Goal: Transaction & Acquisition: Purchase product/service

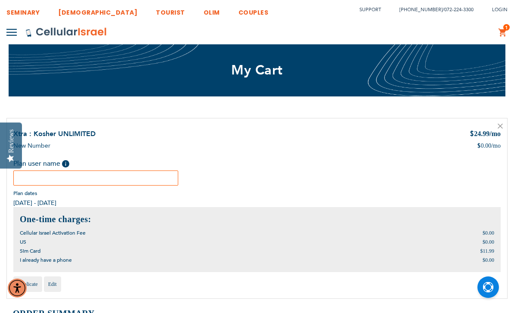
click at [37, 178] on input "text" at bounding box center [95, 177] width 165 height 15
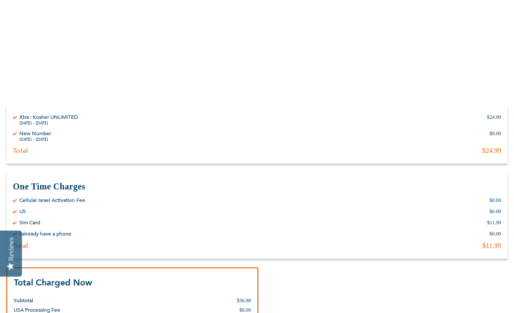
scroll to position [370, 0]
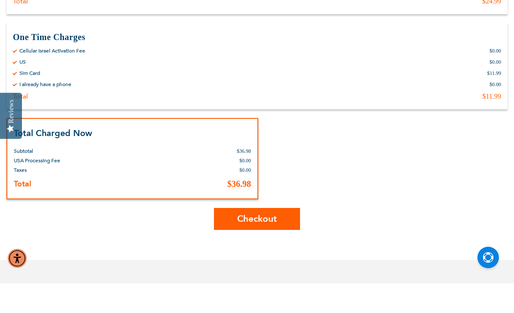
type input "[PERSON_NAME]"
click at [267, 242] on span "Checkout" at bounding box center [257, 248] width 40 height 12
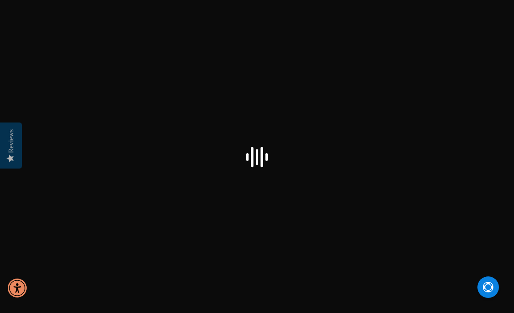
checkbox input "false"
select select "US"
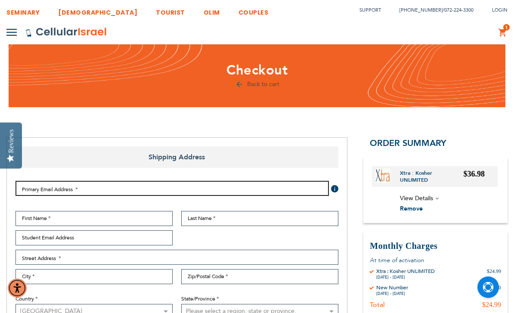
click at [36, 188] on input "Email Address" at bounding box center [171, 188] width 313 height 15
type input "[EMAIL_ADDRESS][DOMAIN_NAME]"
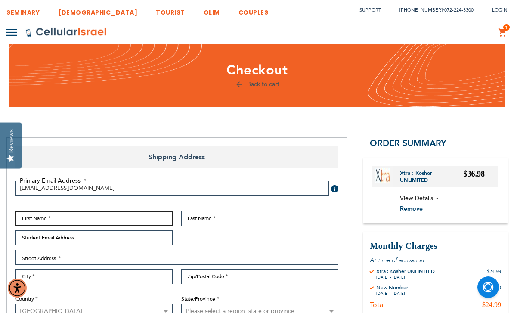
click at [40, 223] on input "First Name" at bounding box center [93, 218] width 157 height 15
type input "[DEMOGRAPHIC_DATA]"
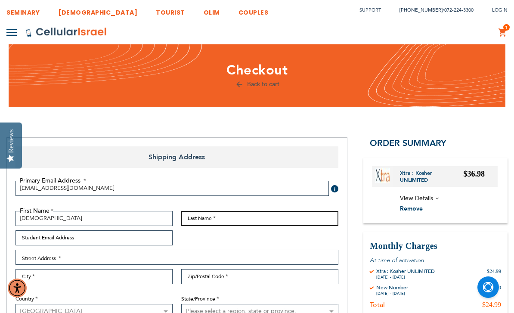
click at [203, 216] on input "Last Name" at bounding box center [259, 218] width 157 height 15
type input "[PERSON_NAME]"
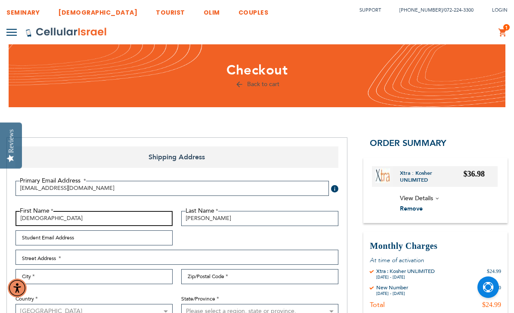
click at [46, 219] on input "[DEMOGRAPHIC_DATA]" at bounding box center [93, 218] width 157 height 15
type input "[PERSON_NAME]"
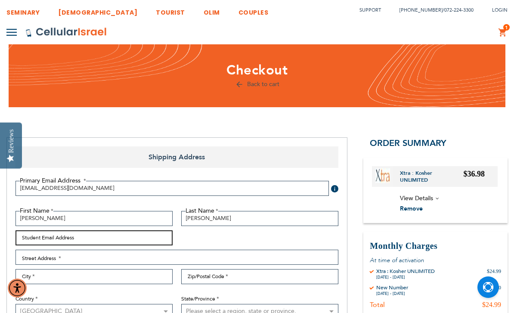
click at [49, 239] on input "Student Email Address" at bounding box center [93, 237] width 157 height 15
type input "[EMAIL_ADDRESS][DOMAIN_NAME]"
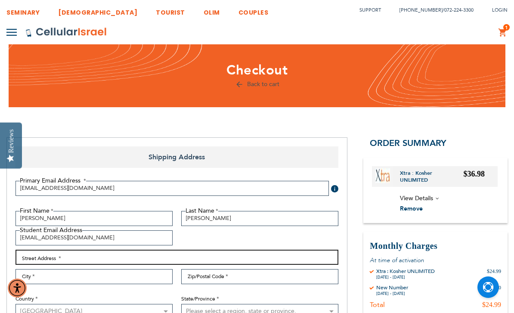
click at [43, 259] on input "Street Address: Line 1" at bounding box center [176, 257] width 323 height 15
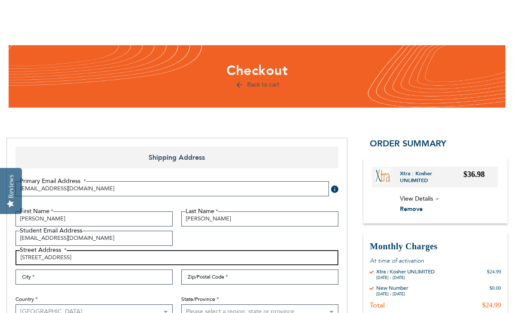
scroll to position [46, 0]
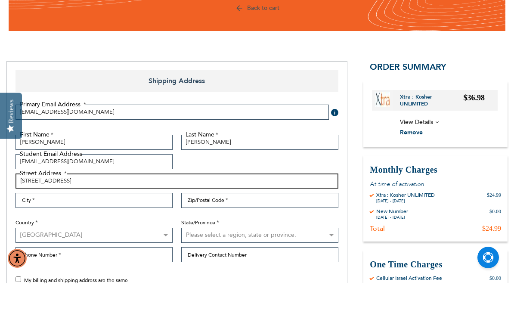
type input "[STREET_ADDRESS]"
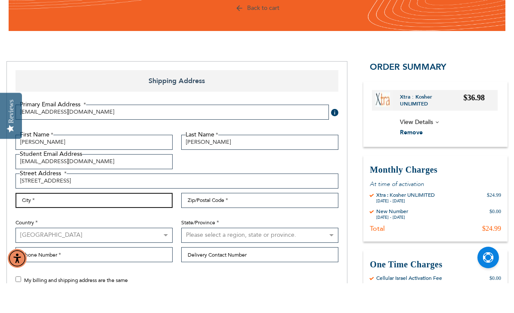
click at [40, 223] on input "City" at bounding box center [93, 230] width 157 height 15
type input "Lakewood"
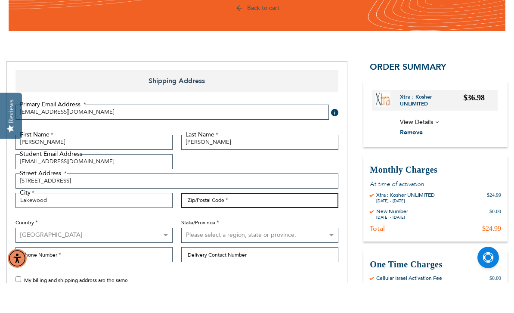
click at [197, 223] on input "Zip/Postal Code" at bounding box center [259, 230] width 157 height 15
type input "08701"
click at [201, 257] on select "Please select a region, state or province. [US_STATE] [US_STATE] [US_STATE] [US…" at bounding box center [259, 264] width 157 height 15
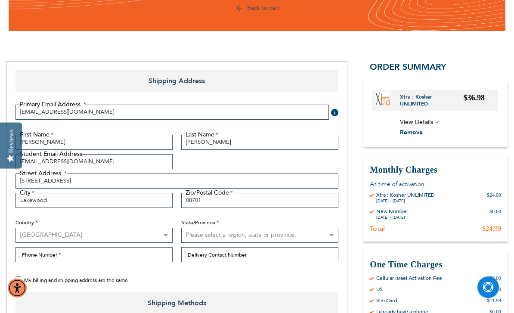
select select "41"
click at [37, 256] on input "Phone Number" at bounding box center [93, 254] width 157 height 15
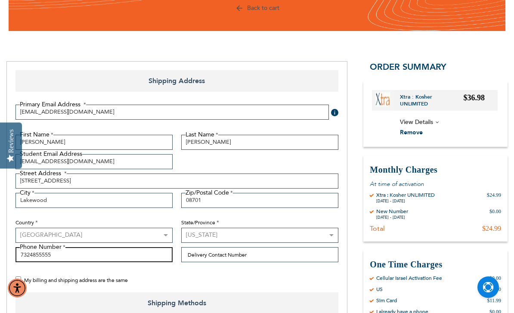
type input "7324855555"
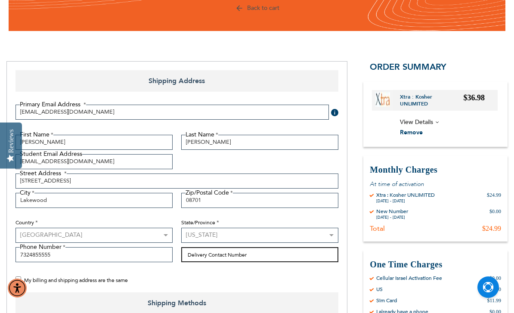
click at [207, 257] on input "Delivery Contact Number" at bounding box center [259, 254] width 157 height 15
type input "7"
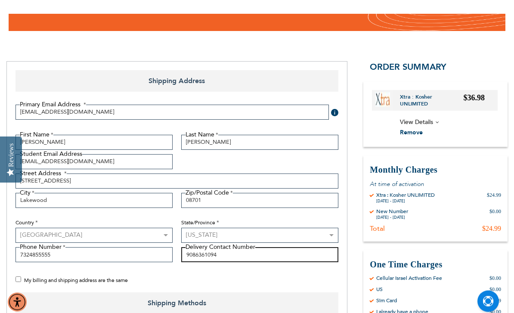
scroll to position [97, 0]
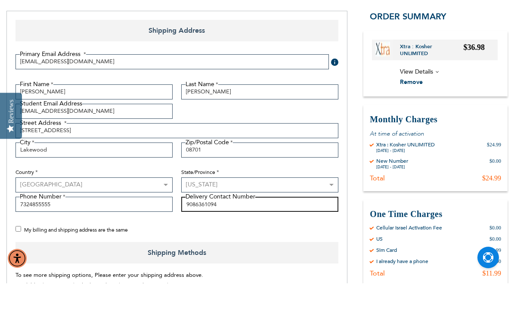
type input "9086361094"
click at [20, 256] on input "My billing and shipping address are the same" at bounding box center [18, 259] width 6 height 6
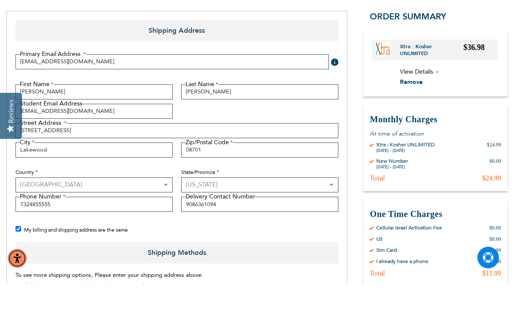
checkbox input "true"
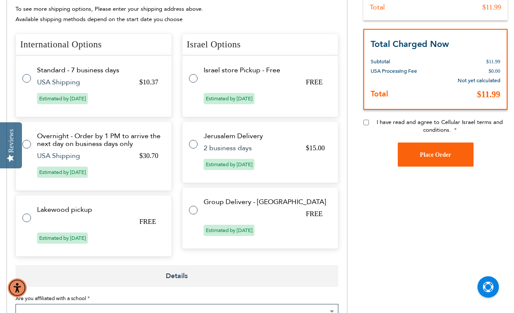
scroll to position [393, 0]
click at [26, 212] on label at bounding box center [30, 212] width 17 height 0
radio input "true"
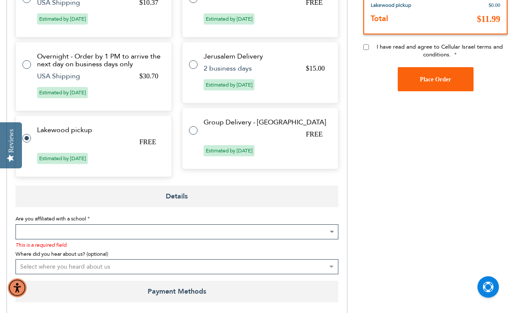
scroll to position [470, 0]
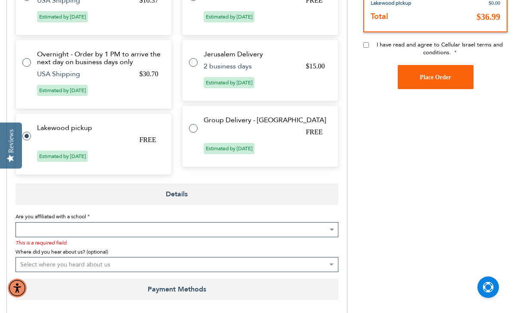
click at [36, 229] on span at bounding box center [176, 229] width 323 height 15
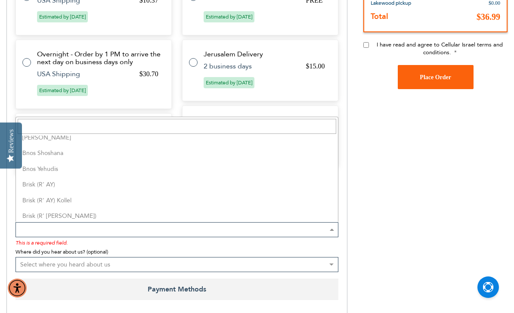
scroll to position [449, 0]
select select "37"
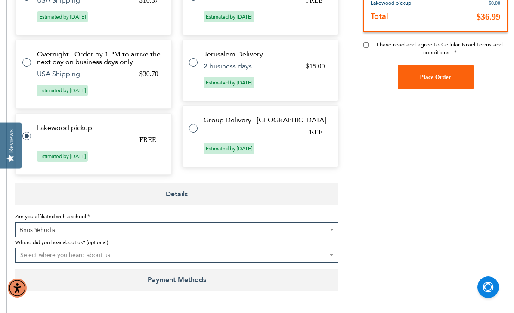
click at [29, 256] on select "Select where you heard about us Existing Customer Friend Other School/Group BP …" at bounding box center [176, 254] width 323 height 15
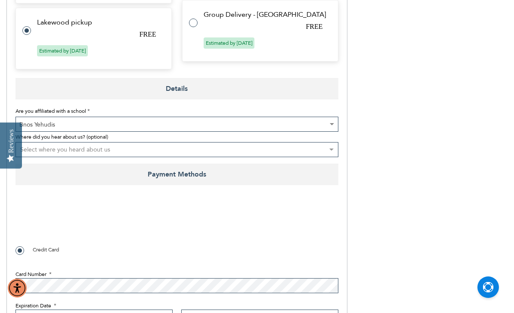
scroll to position [578, 0]
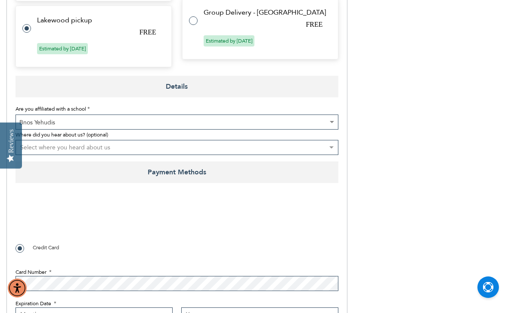
checkbox input "true"
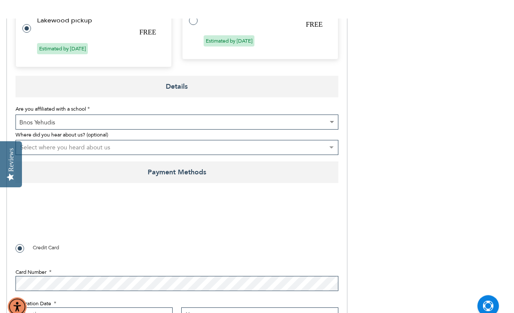
scroll to position [598, 0]
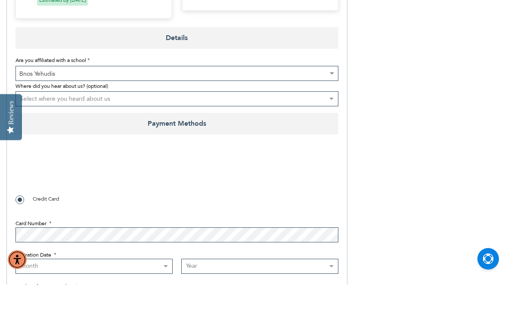
click at [51, 287] on select "Month [DATE] - [DATE] - [DATE] - [DATE] - [DATE] - [DATE] - [DATE] - [DATE] - […" at bounding box center [93, 294] width 157 height 15
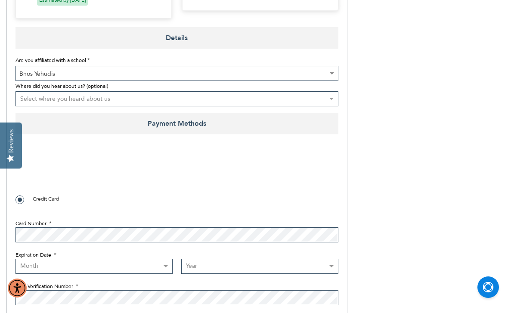
select select "9"
click at [203, 262] on select "Year [DATE] 2026 2027 2028 2029 2030 2031 2032 2033 2034 2035 2036 2037 2038 20…" at bounding box center [259, 266] width 157 height 15
select select "2028"
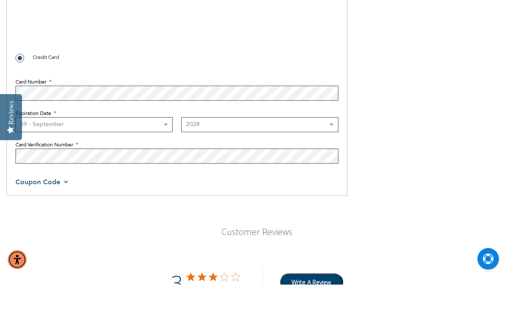
checkbox input "false"
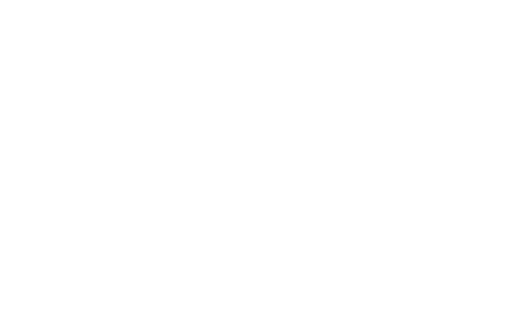
scroll to position [418, 0]
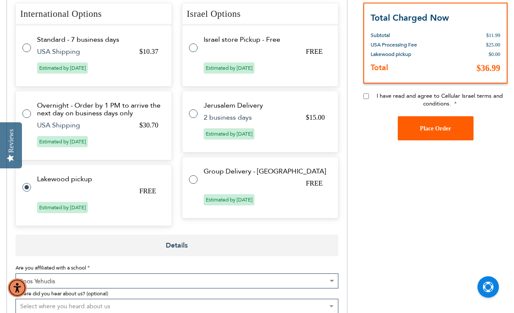
click at [448, 128] on span "Place Order" at bounding box center [435, 129] width 31 height 6
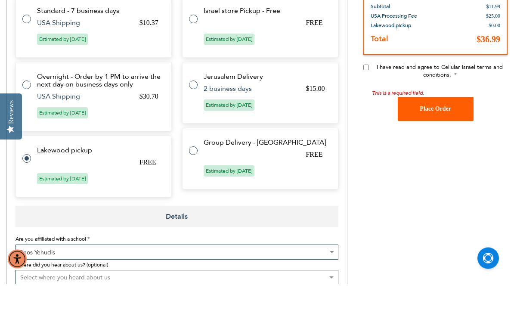
scroll to position [448, 0]
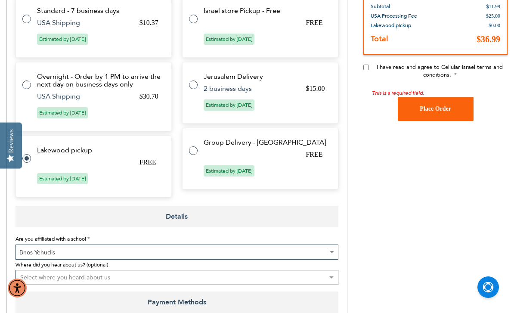
click at [366, 70] on input "I have read and agree to Cellular Israel terms and conditions." at bounding box center [366, 68] width 6 height 6
checkbox input "true"
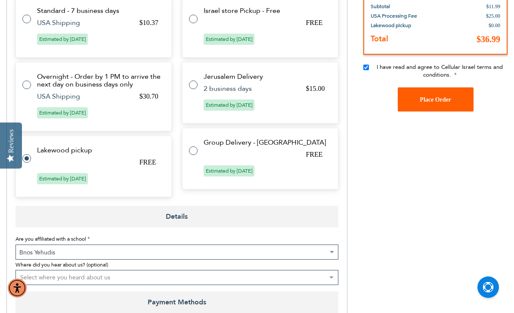
click at [439, 98] on span "Place Order" at bounding box center [435, 99] width 31 height 6
